Goal: Find contact information: Find contact information

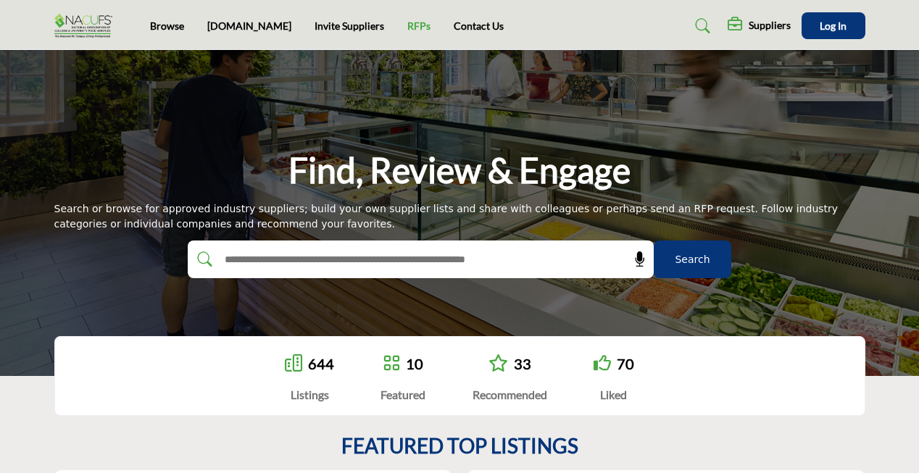
click at [407, 22] on link "RFPs" at bounding box center [418, 26] width 23 height 12
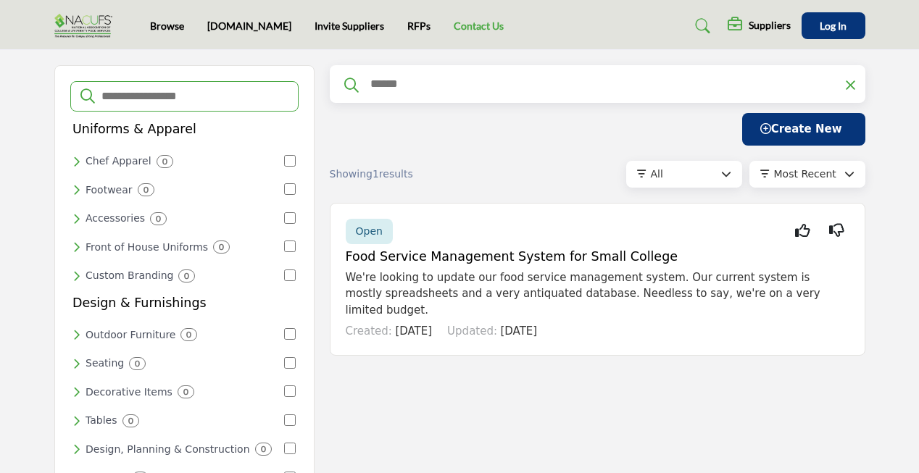
click at [454, 24] on link "Contact Us" at bounding box center [479, 26] width 50 height 12
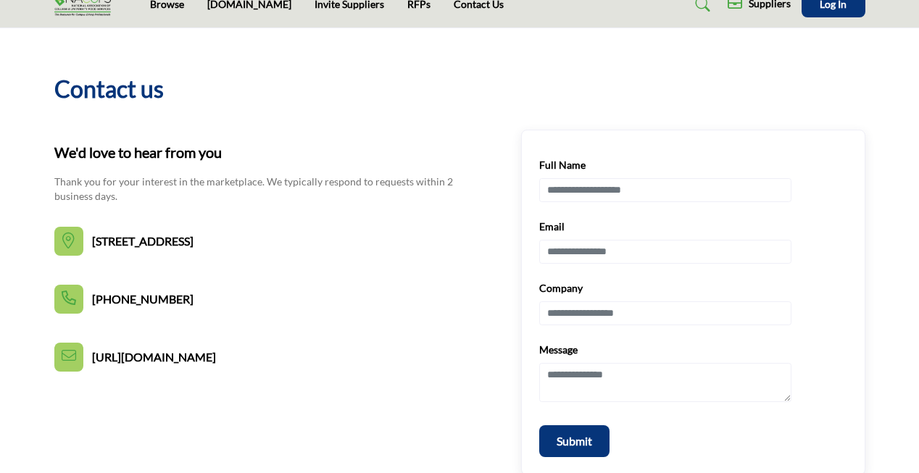
scroll to position [149, 0]
